Goal: Download file/media

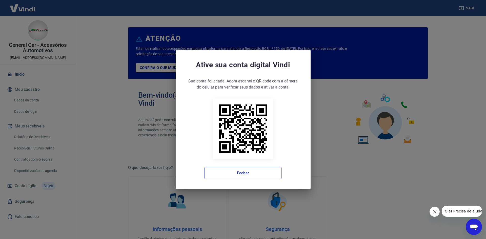
click at [445, 40] on div "Ative sua conta digital [PERSON_NAME] conta foi criada. Agora clique no botão a…" at bounding box center [243, 119] width 486 height 239
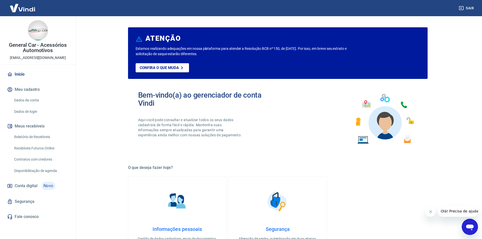
click at [52, 149] on link "Recebíveis Futuros Online" at bounding box center [40, 148] width 57 height 10
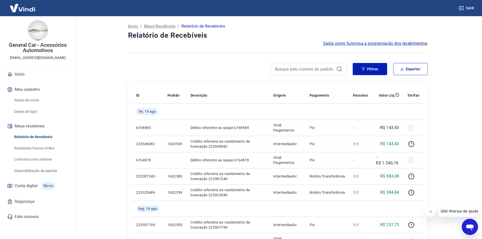
click at [351, 69] on div "Filtros Exportar" at bounding box center [277, 69] width 299 height 12
drag, startPoint x: 352, startPoint y: 71, endPoint x: 356, endPoint y: 71, distance: 4.1
click at [353, 70] on div "Filtros Exportar" at bounding box center [277, 69] width 299 height 12
click at [356, 71] on button "Filtros" at bounding box center [370, 69] width 34 height 12
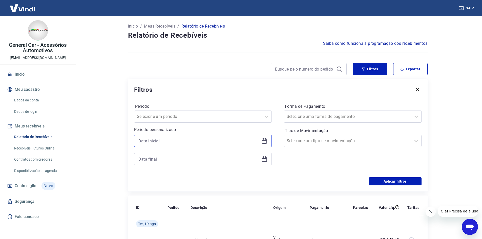
click at [185, 140] on input at bounding box center [198, 141] width 121 height 8
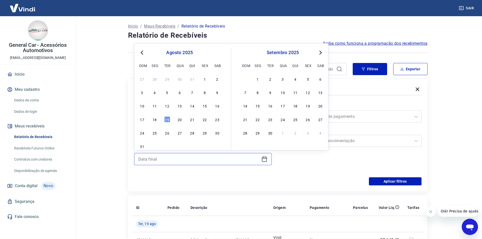
click at [174, 161] on input at bounding box center [198, 159] width 121 height 8
click at [156, 121] on div "18" at bounding box center [155, 119] width 6 height 6
type input "[DATE]"
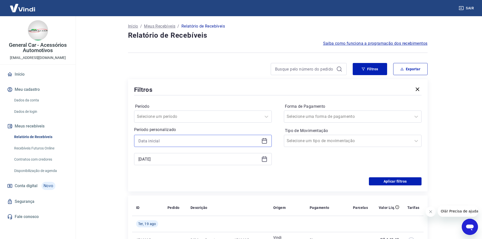
click at [149, 143] on input at bounding box center [198, 141] width 121 height 8
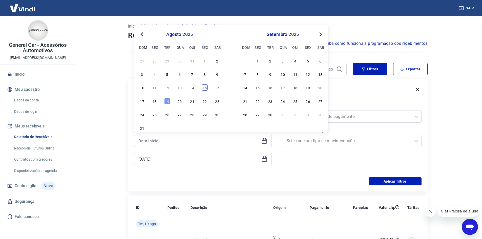
click at [204, 90] on div "15" at bounding box center [205, 87] width 6 height 6
type input "[DATE]"
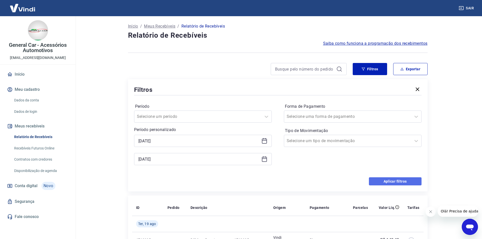
click at [376, 183] on button "Aplicar filtros" at bounding box center [395, 181] width 53 height 8
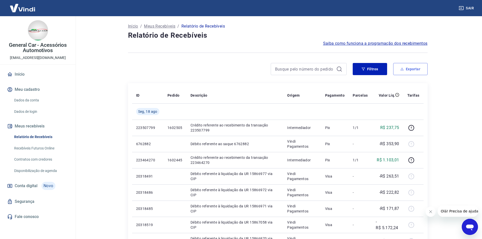
click at [405, 69] on button "Exportar" at bounding box center [410, 69] width 34 height 12
type input "[DATE]"
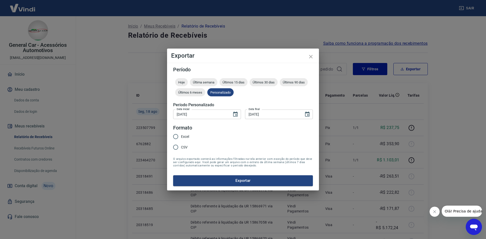
click at [175, 137] on input "Excel" at bounding box center [175, 136] width 11 height 11
radio input "true"
click at [181, 180] on button "Exportar" at bounding box center [243, 180] width 140 height 11
